Goal: Ask a question

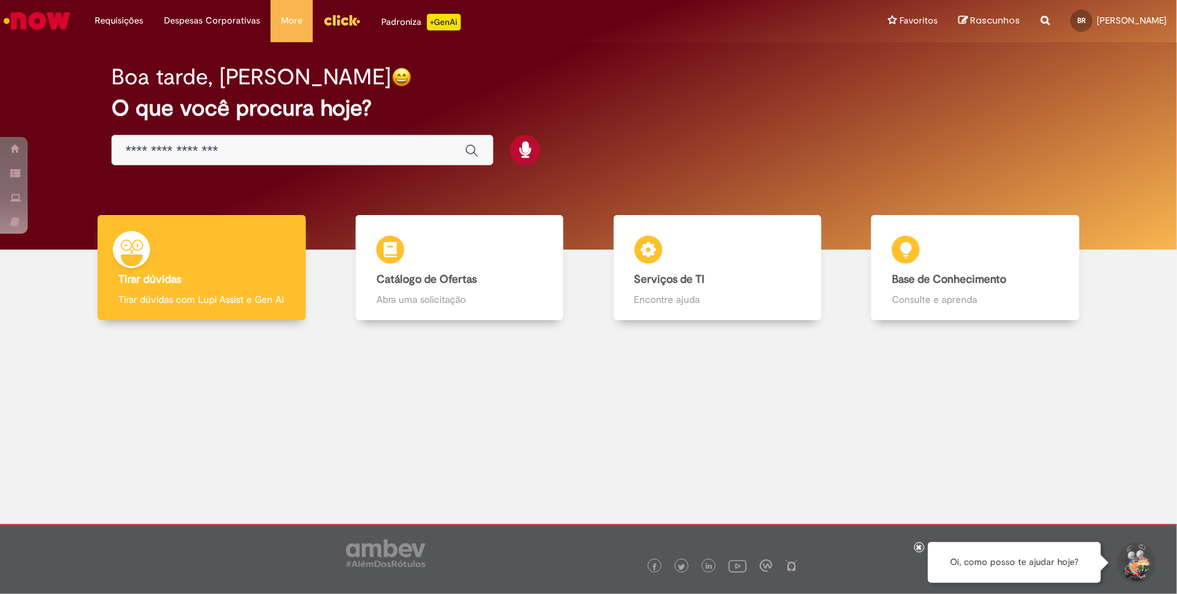
click at [354, 22] on img "Menu Cabeçalho" at bounding box center [341, 20] width 37 height 21
click at [55, 17] on img "Ir para a Homepage" at bounding box center [36, 21] width 71 height 28
click at [269, 243] on div "Tirar dúvidas Tirar dúvidas Tirar dúvidas com Lupi Assist e Gen Ai" at bounding box center [202, 268] width 208 height 106
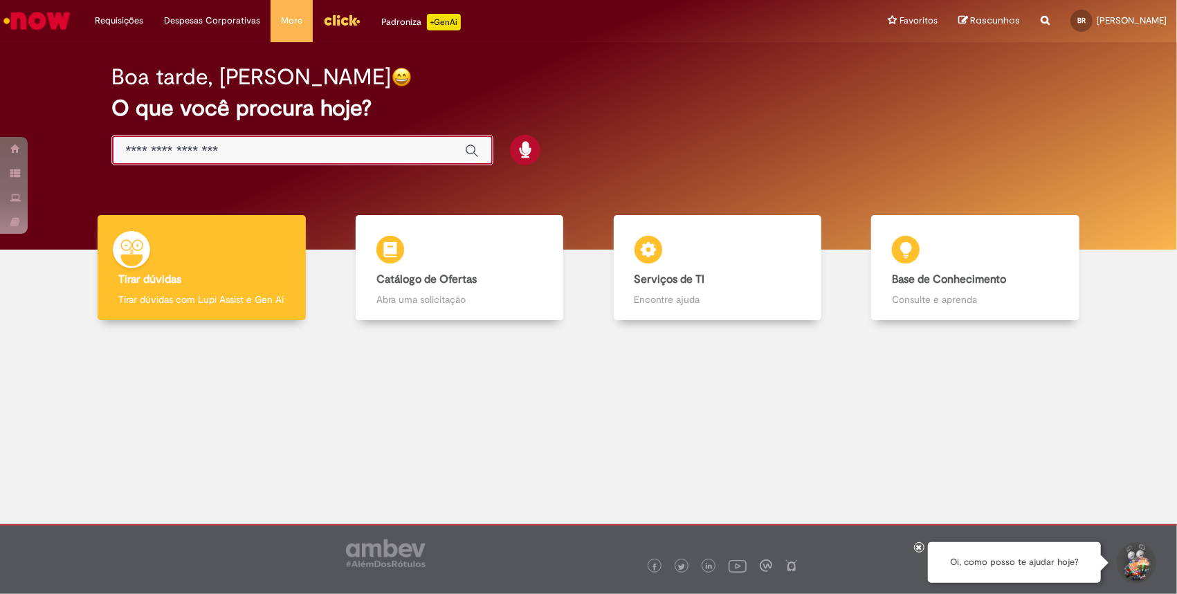
click at [261, 155] on input "Basta digitar aqui" at bounding box center [288, 151] width 325 height 16
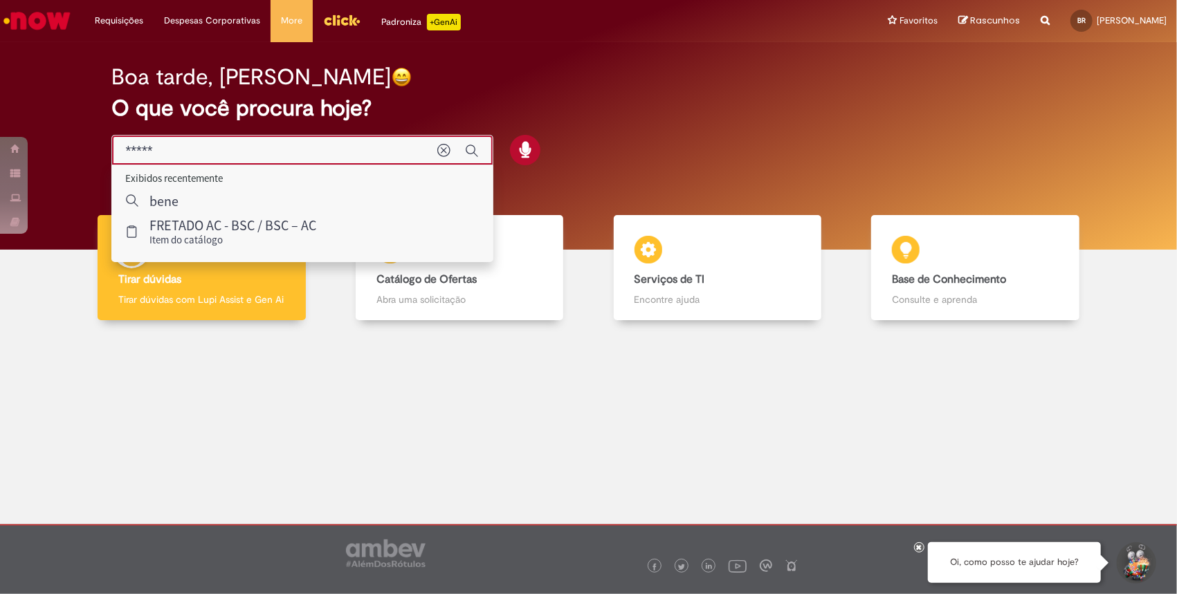
type input "******"
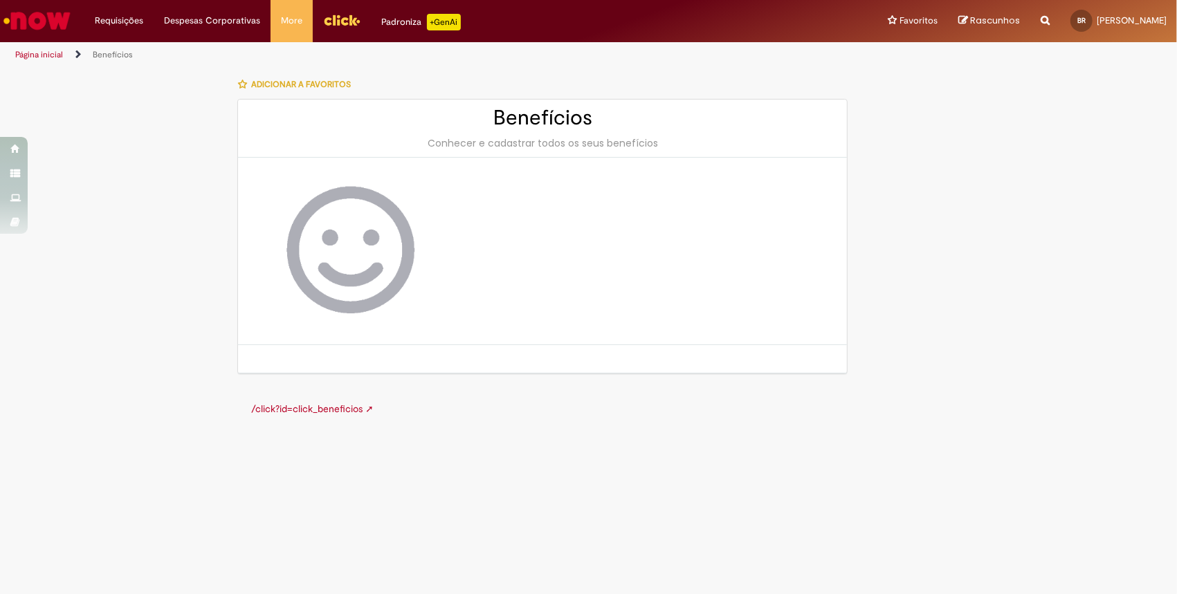
click at [338, 249] on img at bounding box center [349, 251] width 166 height 132
click at [349, 408] on link "/click?id=click_beneficios ➚" at bounding box center [312, 409] width 122 height 12
